Goal: Task Accomplishment & Management: Manage account settings

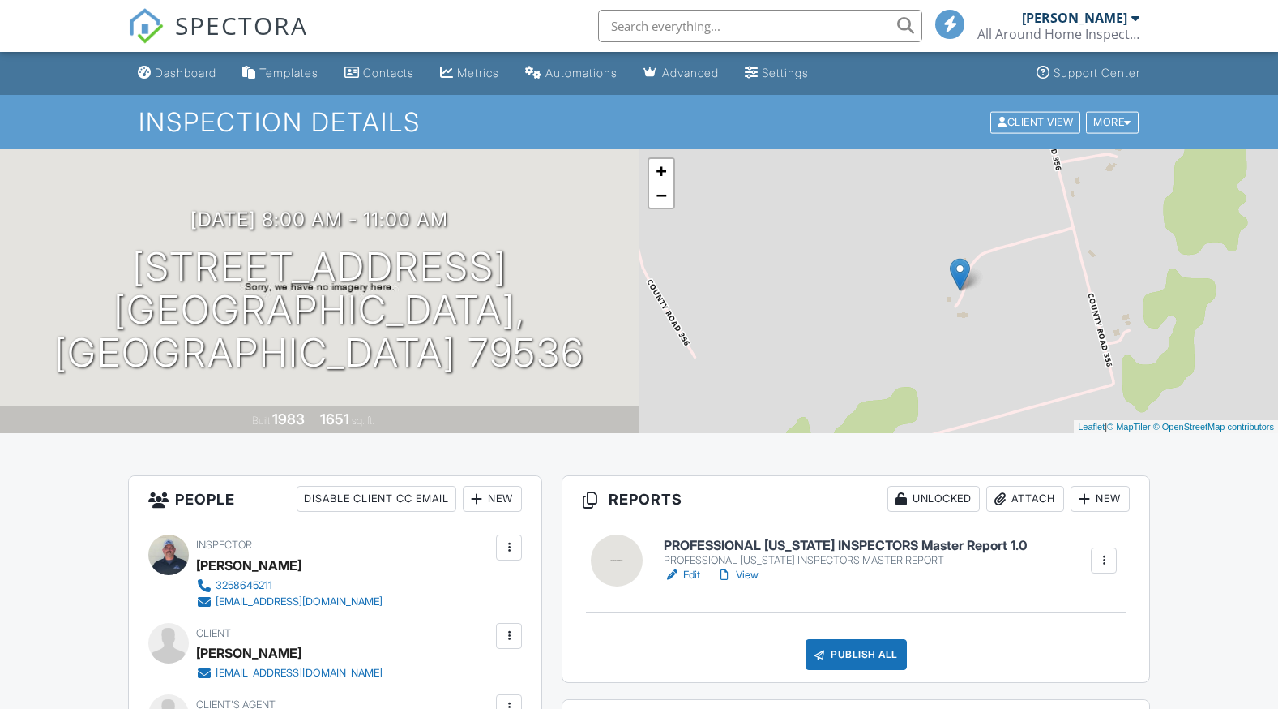
click at [693, 570] on link "Edit" at bounding box center [682, 575] width 36 height 16
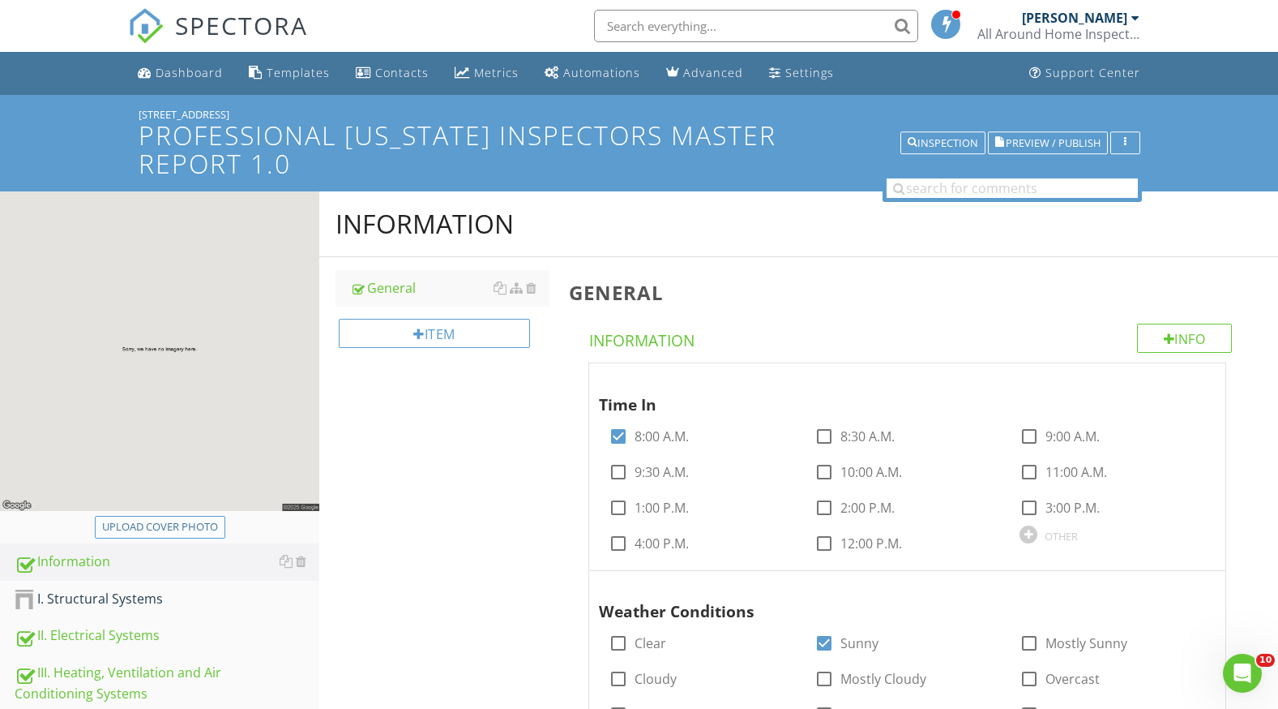
click at [177, 519] on div "Upload cover photo" at bounding box center [160, 527] width 116 height 16
type input "C:\fakepath\merkel.jpg"
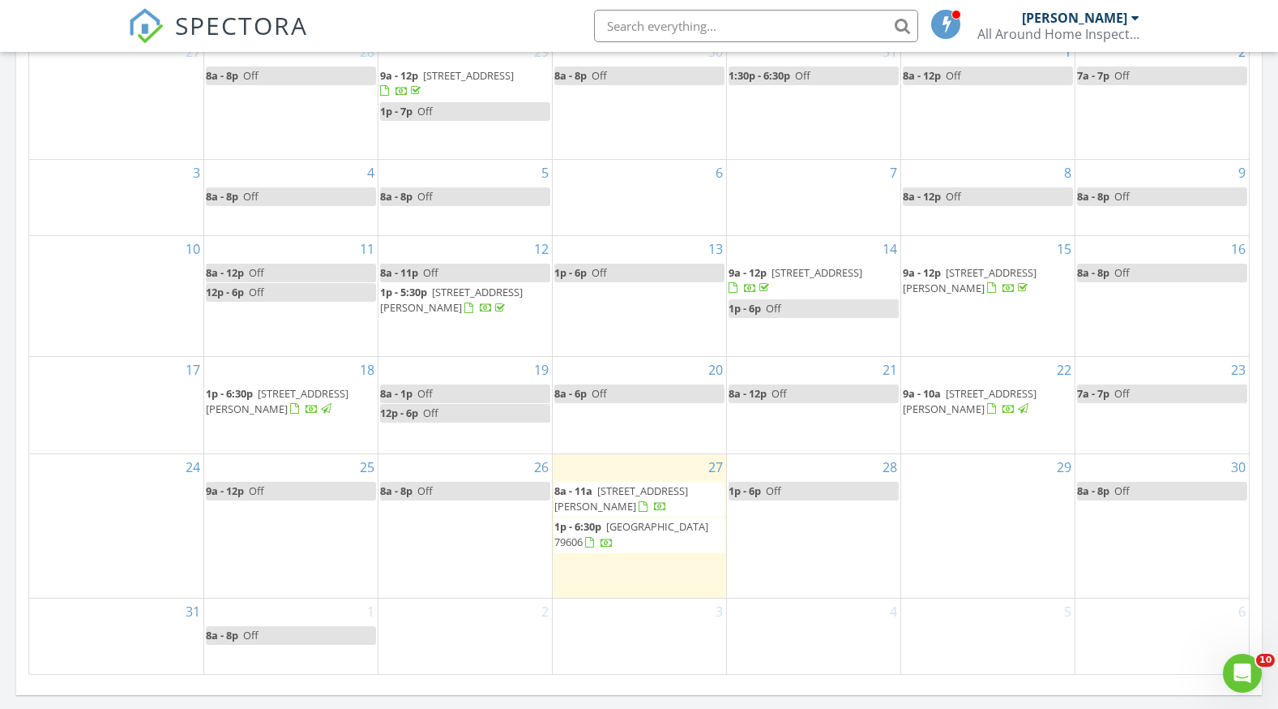
scroll to position [892, 0]
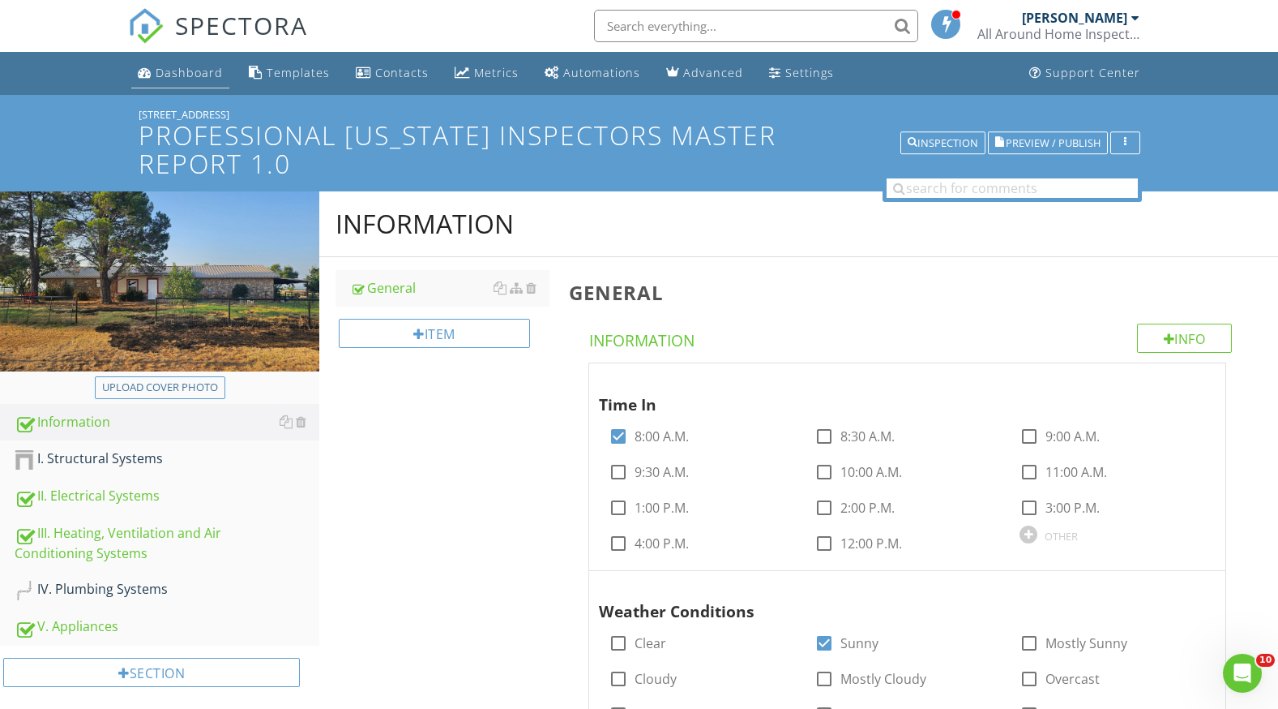
click at [206, 66] on div "Dashboard" at bounding box center [189, 72] width 67 height 15
